Goal: Task Accomplishment & Management: Use online tool/utility

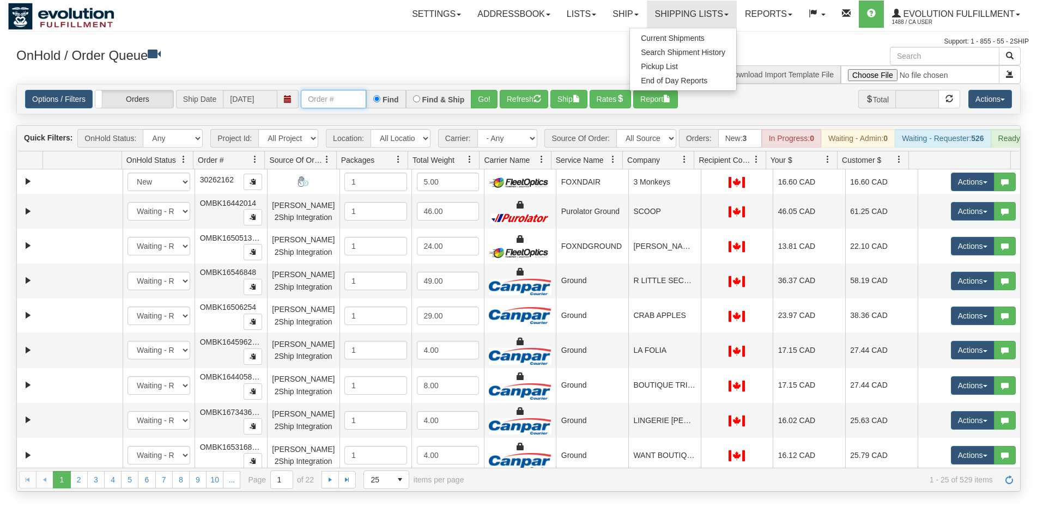
click at [314, 98] on input "text" at bounding box center [333, 99] width 65 height 19
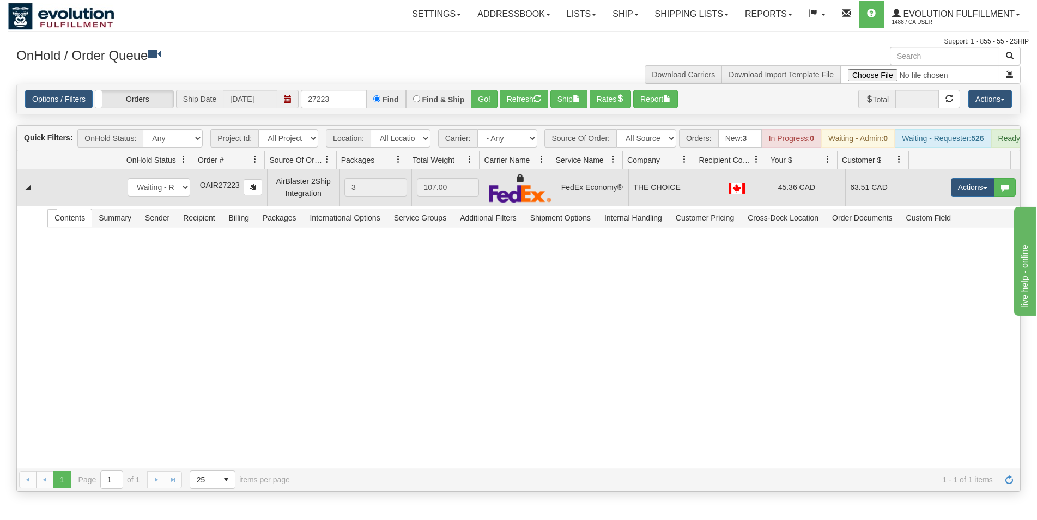
click at [628, 192] on td "THE CHOICE" at bounding box center [664, 187] width 72 height 37
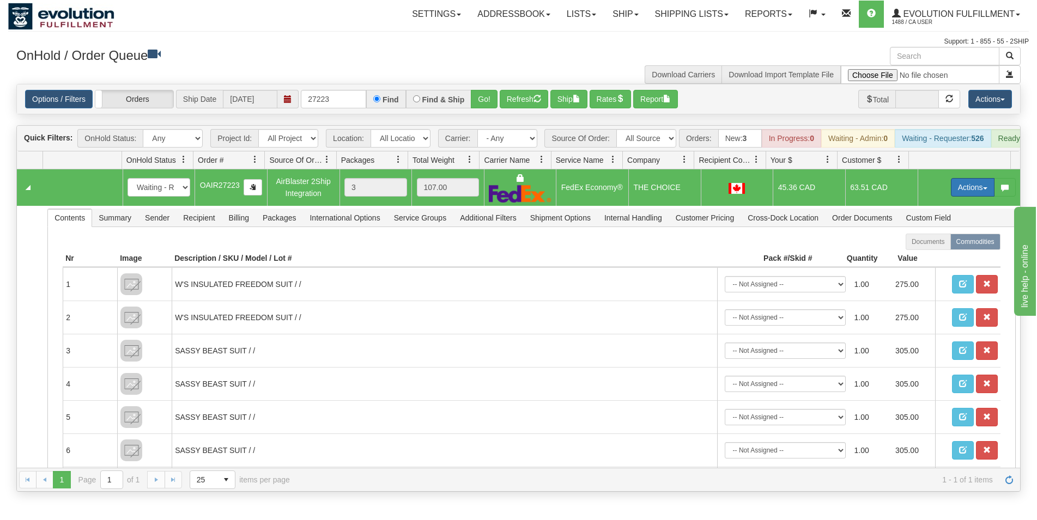
click at [956, 197] on button "Actions" at bounding box center [973, 187] width 44 height 19
click at [946, 241] on span "Rate All Services" at bounding box center [950, 236] width 65 height 9
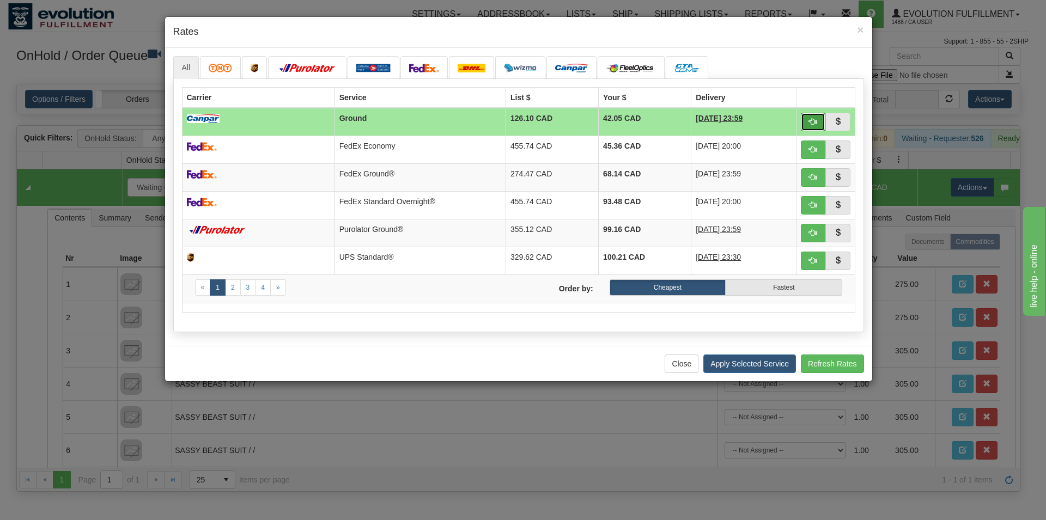
click at [809, 118] on button "button" at bounding box center [813, 122] width 25 height 19
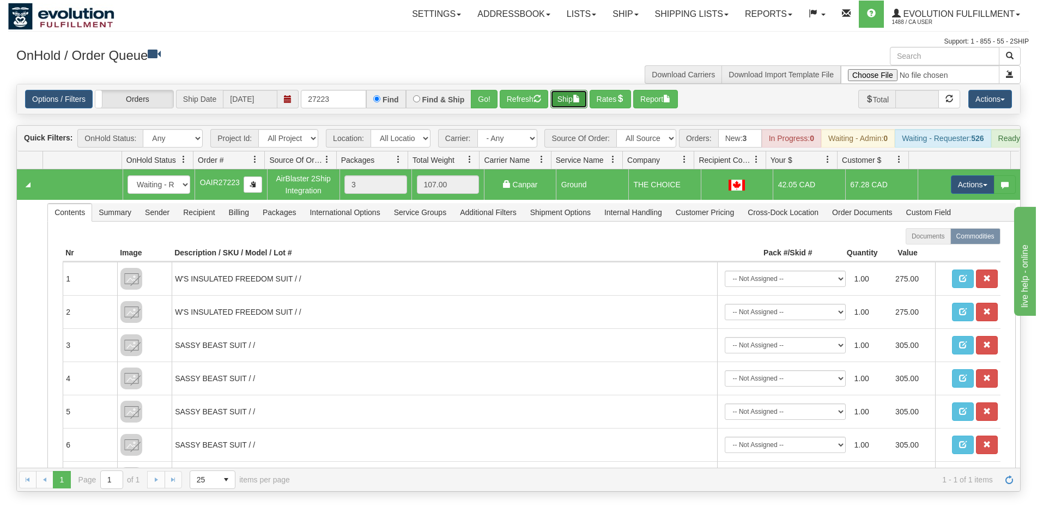
click at [569, 100] on button "Ship" at bounding box center [568, 99] width 37 height 19
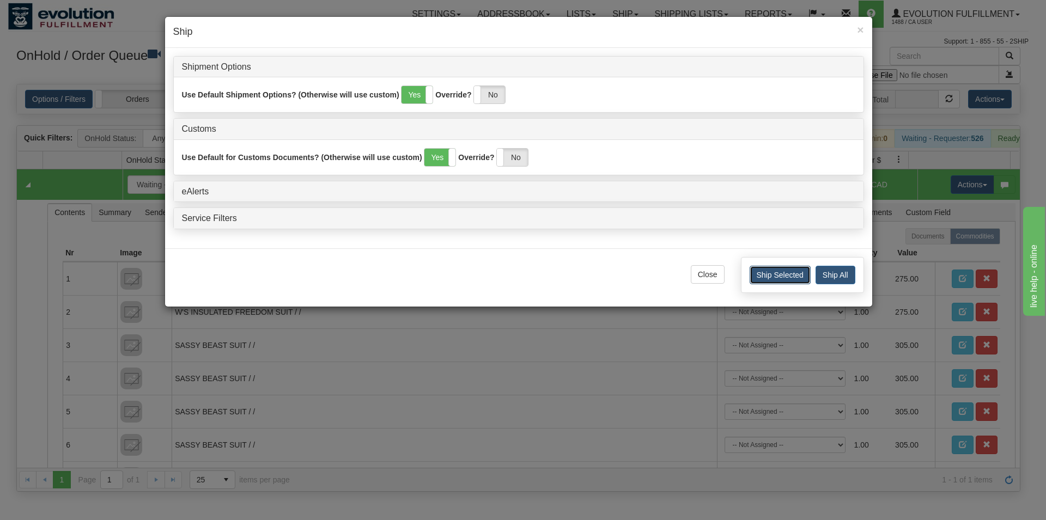
click at [771, 273] on button "Ship Selected" at bounding box center [780, 275] width 61 height 19
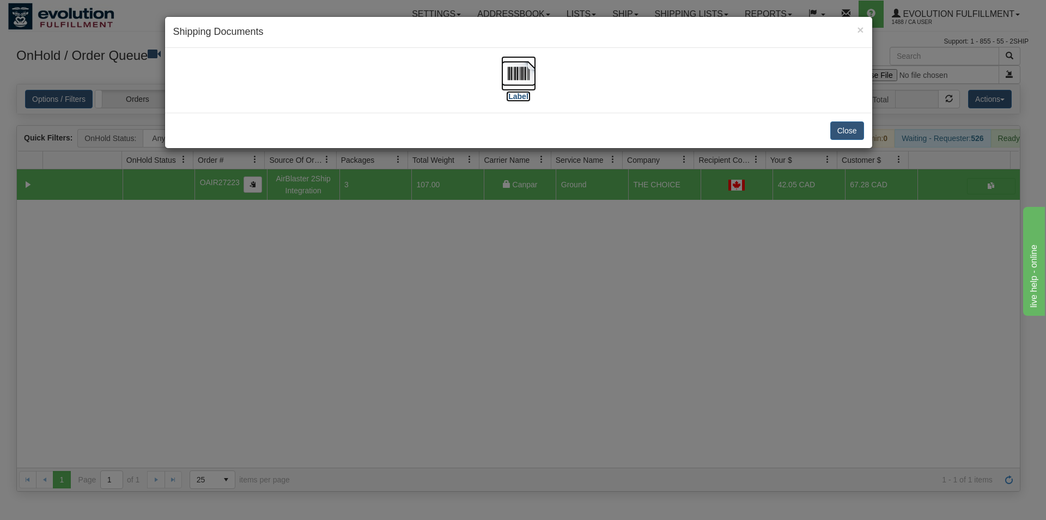
click at [509, 70] on img at bounding box center [518, 73] width 35 height 35
click at [839, 129] on button "Close" at bounding box center [847, 131] width 34 height 19
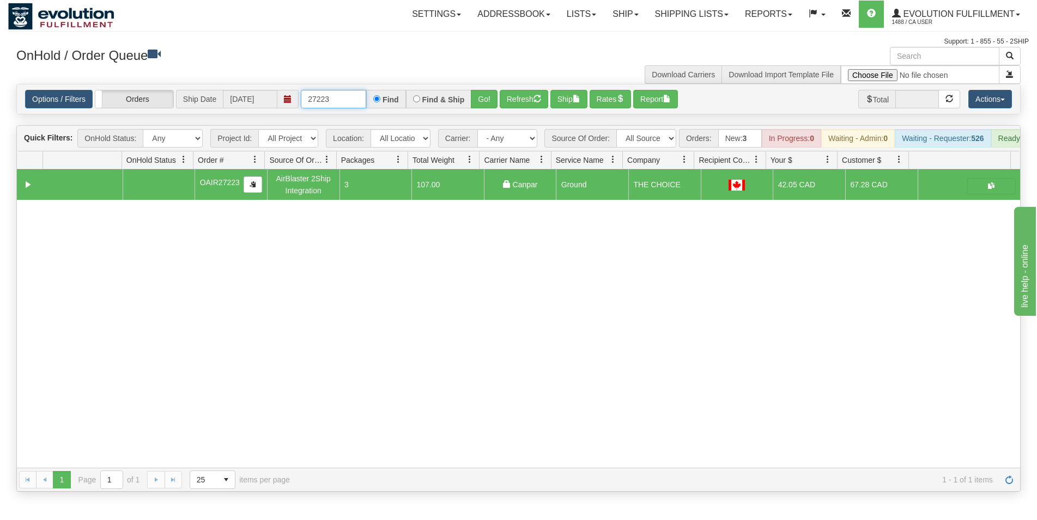
drag, startPoint x: 317, startPoint y: 96, endPoint x: 351, endPoint y: 98, distance: 34.4
click at [351, 98] on input "27223" at bounding box center [333, 99] width 65 height 19
type input "27124"
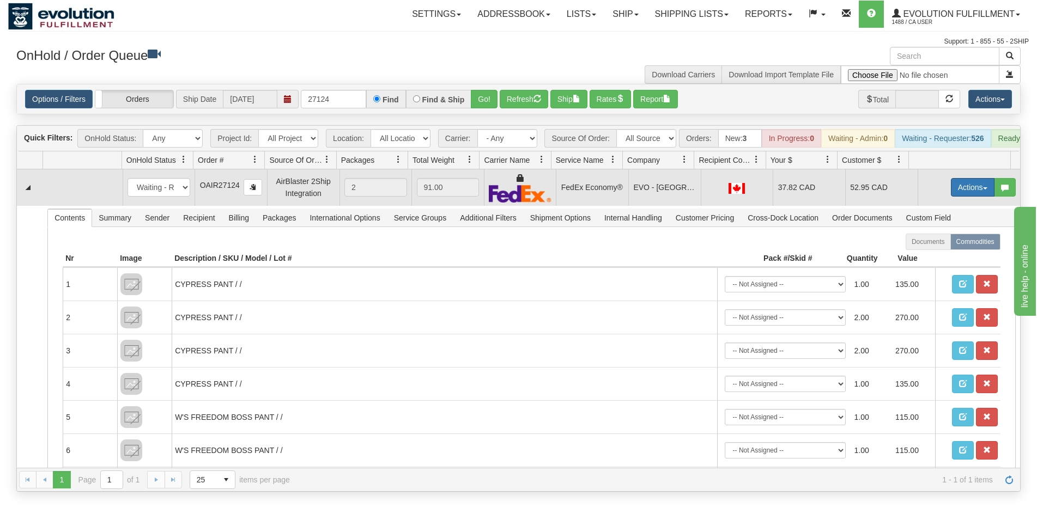
drag, startPoint x: 953, startPoint y: 191, endPoint x: 947, endPoint y: 203, distance: 13.2
click at [953, 191] on button "Actions" at bounding box center [973, 187] width 44 height 19
click at [939, 241] on span "Rate All Services" at bounding box center [950, 236] width 65 height 9
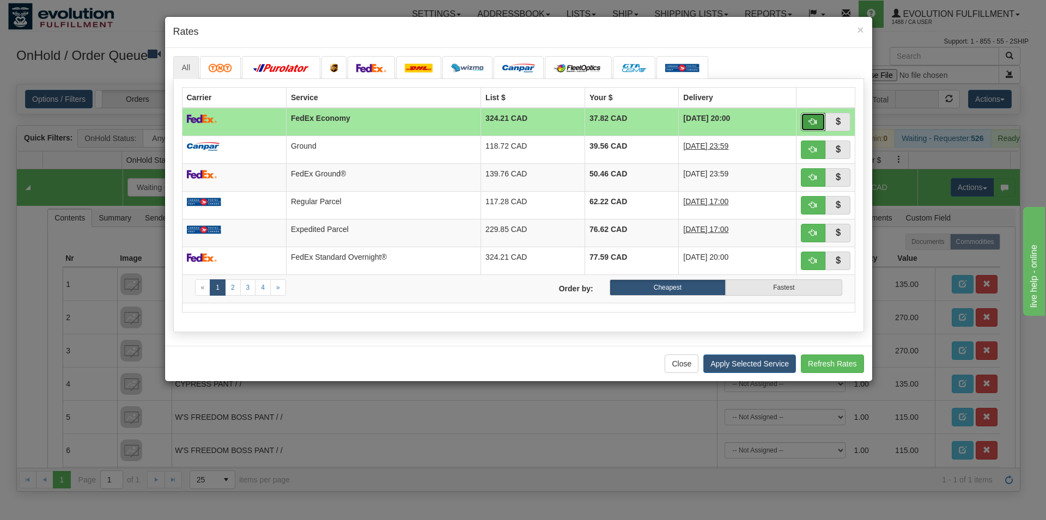
click at [808, 123] on button "button" at bounding box center [813, 122] width 25 height 19
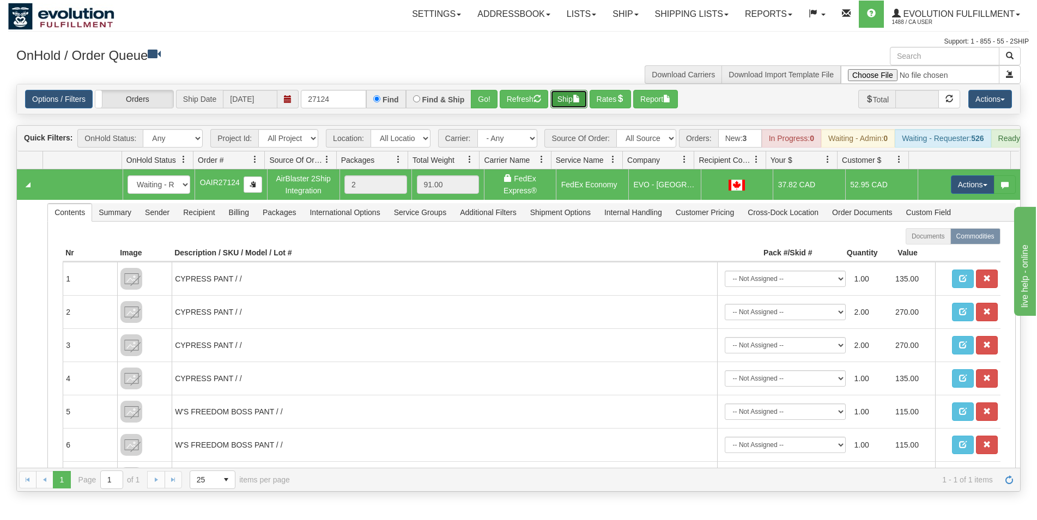
click at [580, 99] on span "button" at bounding box center [577, 99] width 8 height 8
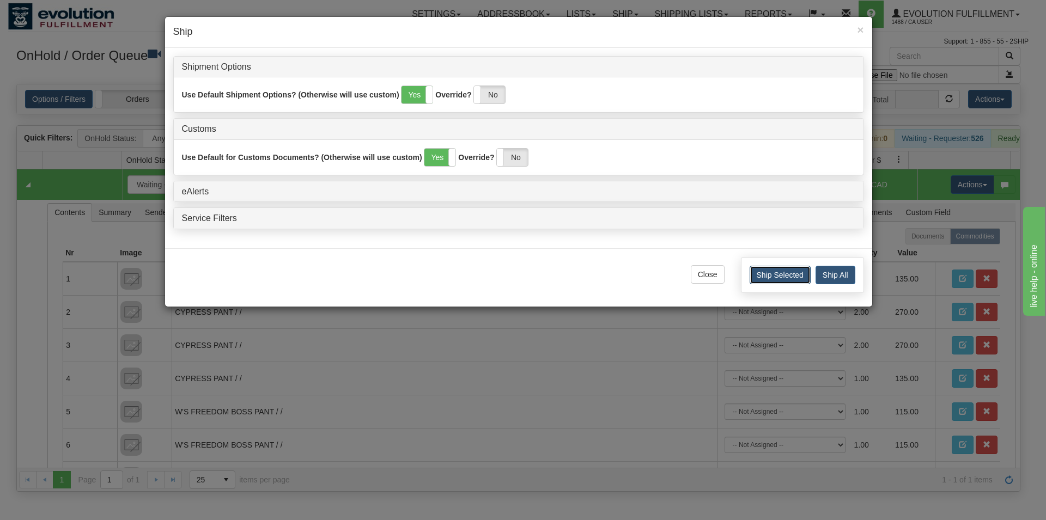
click at [771, 276] on button "Ship Selected" at bounding box center [780, 275] width 61 height 19
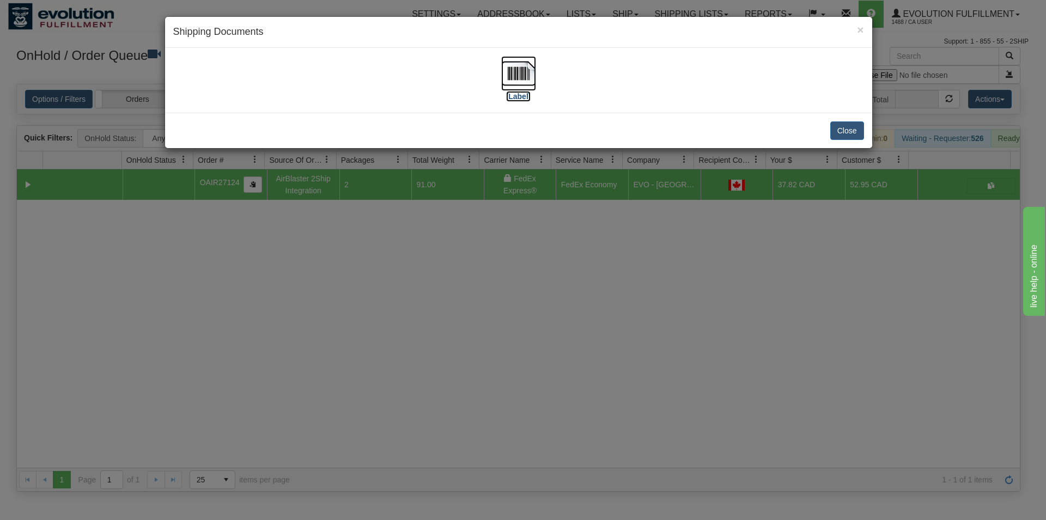
click at [529, 71] on img at bounding box center [518, 73] width 35 height 35
